Goal: Task Accomplishment & Management: Manage account settings

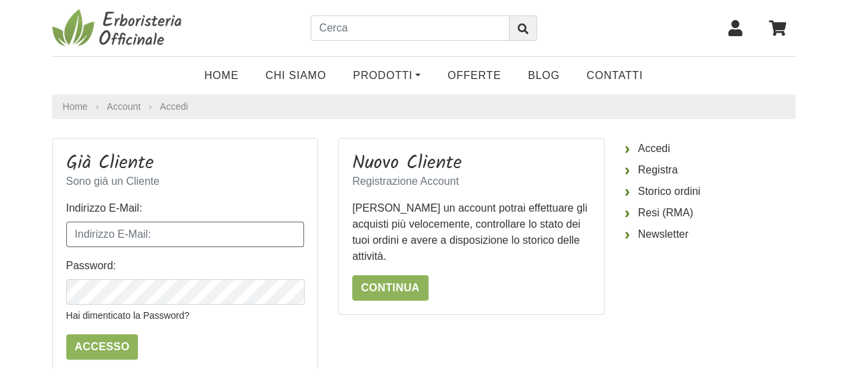
click at [190, 230] on input "Indirizzo E-Mail:" at bounding box center [185, 234] width 238 height 25
type input "[EMAIL_ADDRESS][DOMAIN_NAME]"
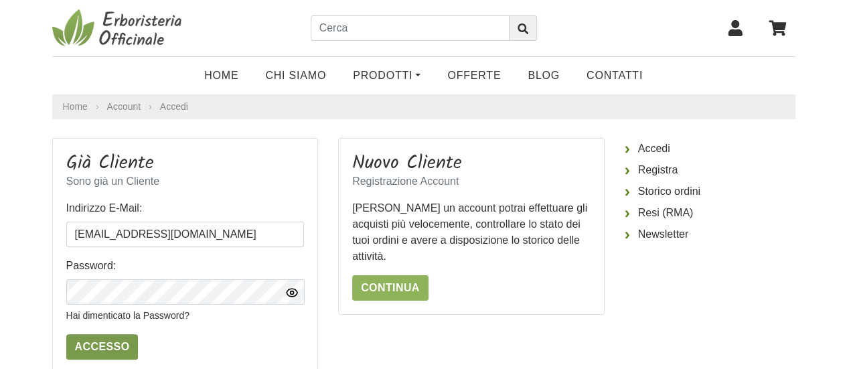
click at [106, 341] on input "Accesso" at bounding box center [102, 346] width 72 height 25
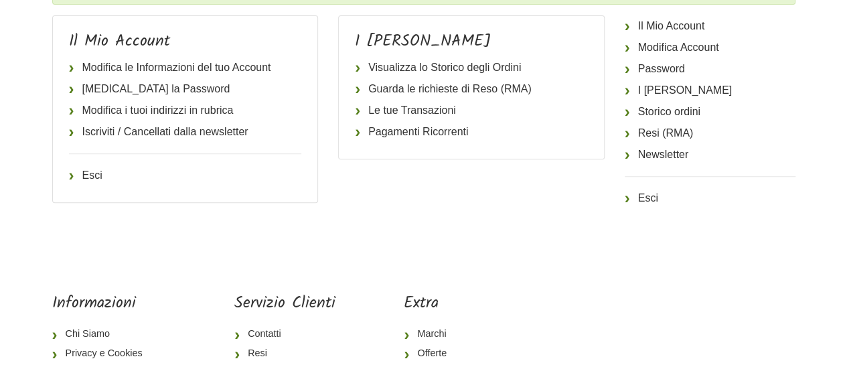
scroll to position [204, 0]
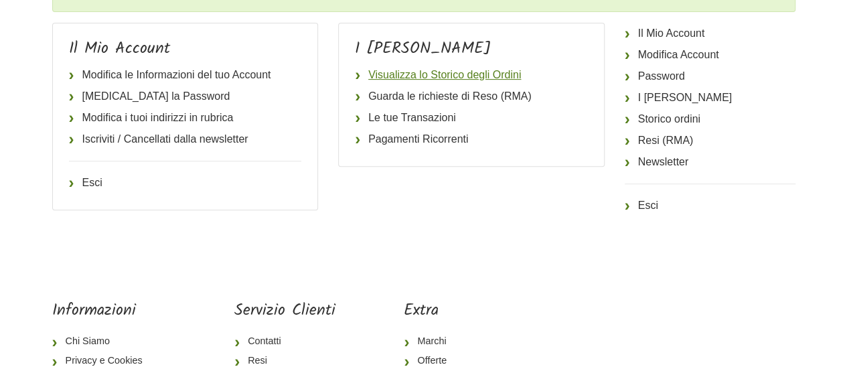
click at [396, 73] on link "Visualizza lo Storico degli Ordini" at bounding box center [471, 74] width 233 height 21
